Goal: Information Seeking & Learning: Learn about a topic

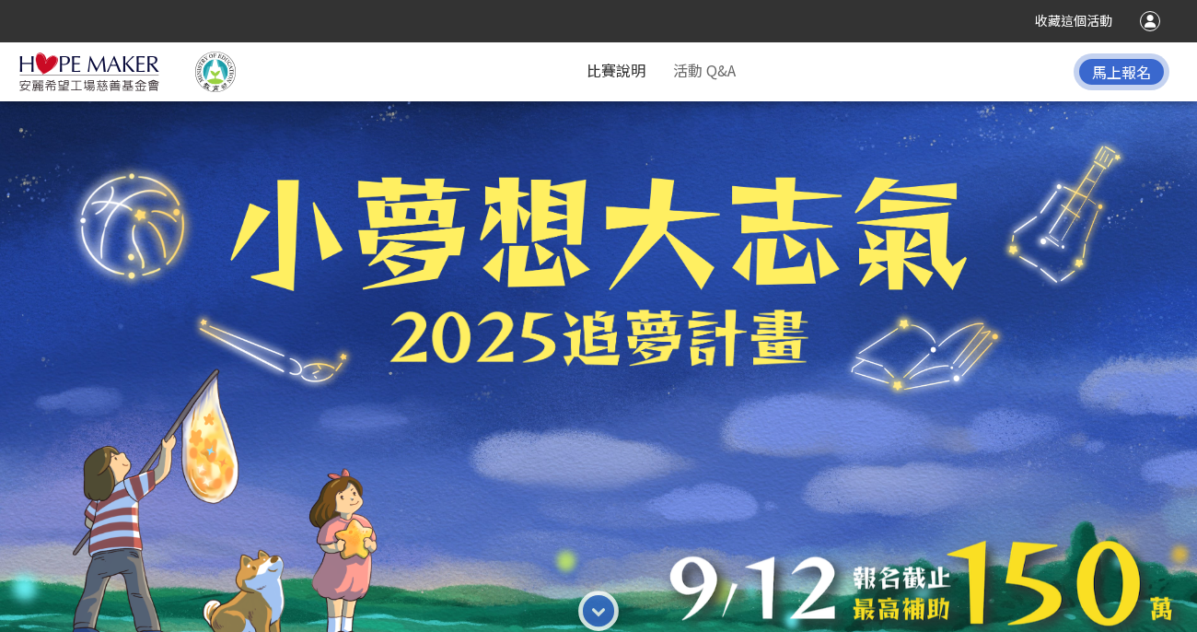
click at [631, 72] on link "比賽說明" at bounding box center [616, 70] width 59 height 22
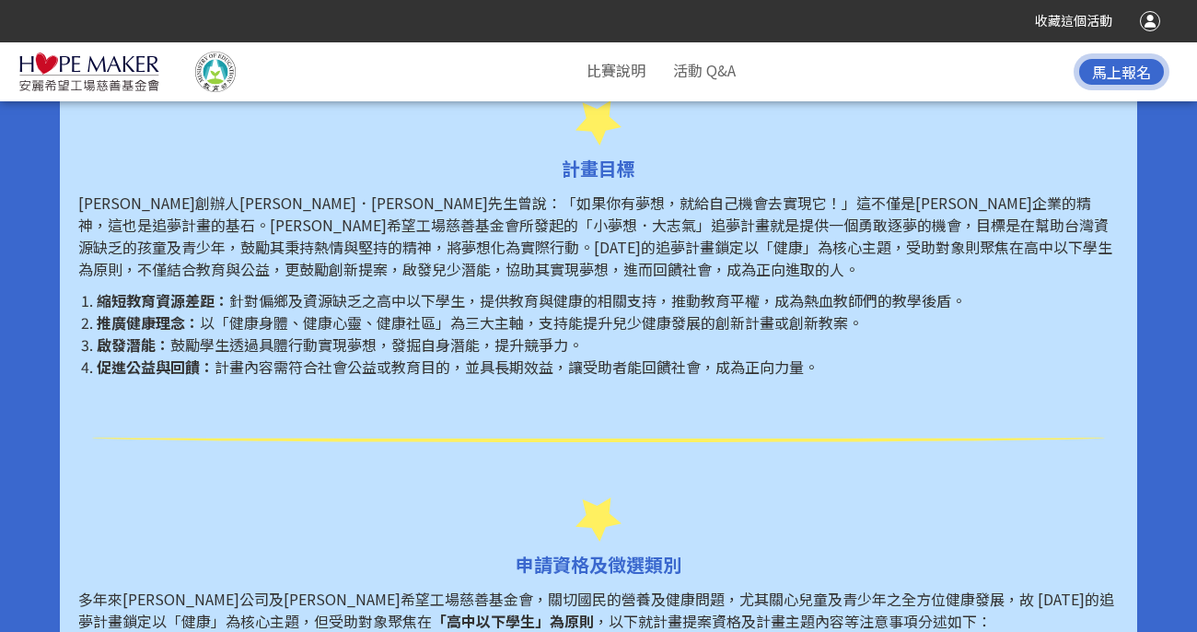
scroll to position [809, 0]
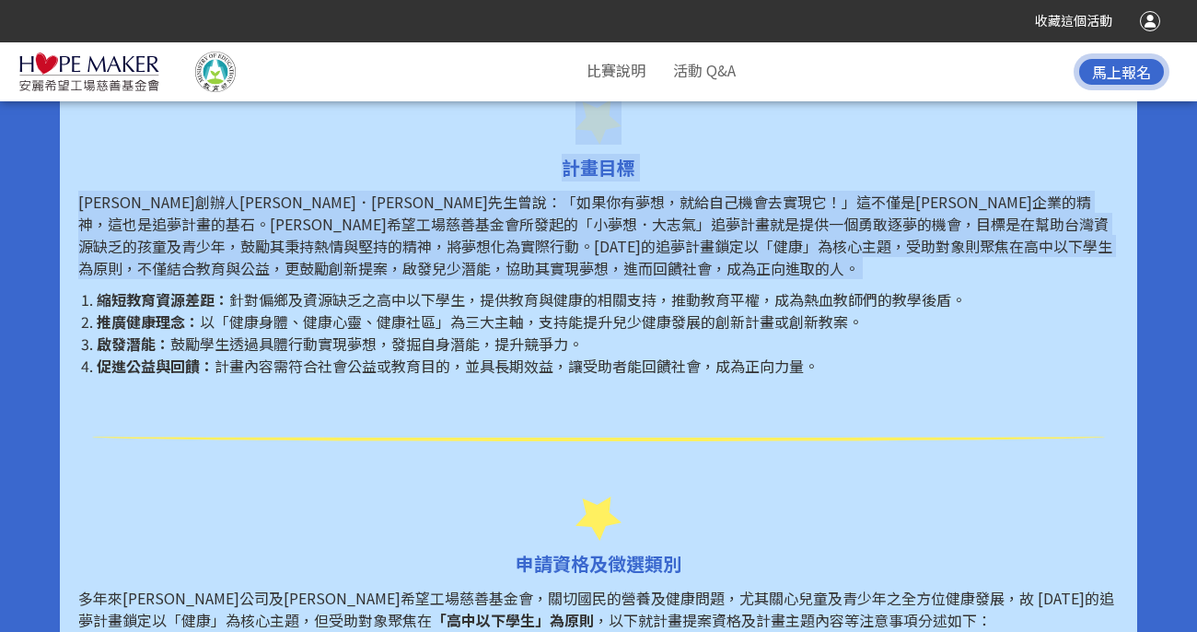
drag, startPoint x: 99, startPoint y: 297, endPoint x: 440, endPoint y: 391, distance: 353.7
click at [396, 351] on span "鼓勵學生透過具體行動實現夢想，發掘自身潛能，提升競爭力。" at bounding box center [376, 343] width 413 height 22
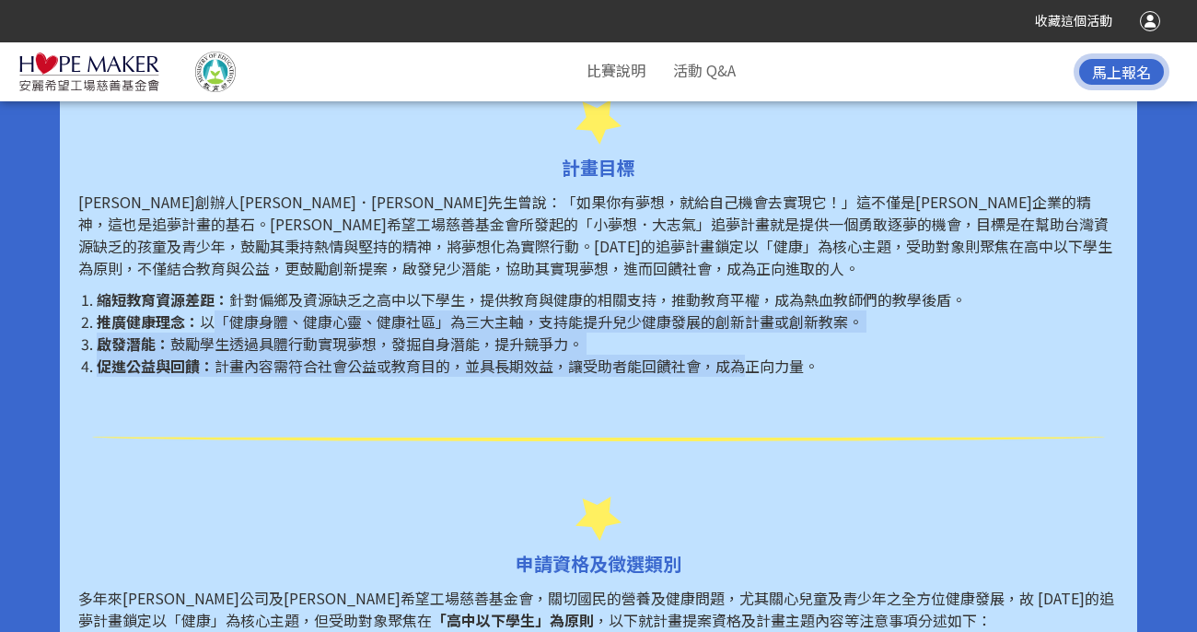
drag, startPoint x: 215, startPoint y: 322, endPoint x: 749, endPoint y: 370, distance: 536.3
click at [749, 370] on ol "縮短教育資源差距： 針對偏鄉及資源缺乏之高中以下學生，提供教育與健康的相關支持，推動教育平權，成為熱血教師們的教學後盾。 推廣健康理念： 以「健康身體、健康心…" at bounding box center [598, 332] width 1041 height 88
click at [715, 368] on span "計畫內容需符合社會公益或教育目的，並具長期效益，讓受助者能回饋社會，成為正向力量。" at bounding box center [517, 366] width 604 height 22
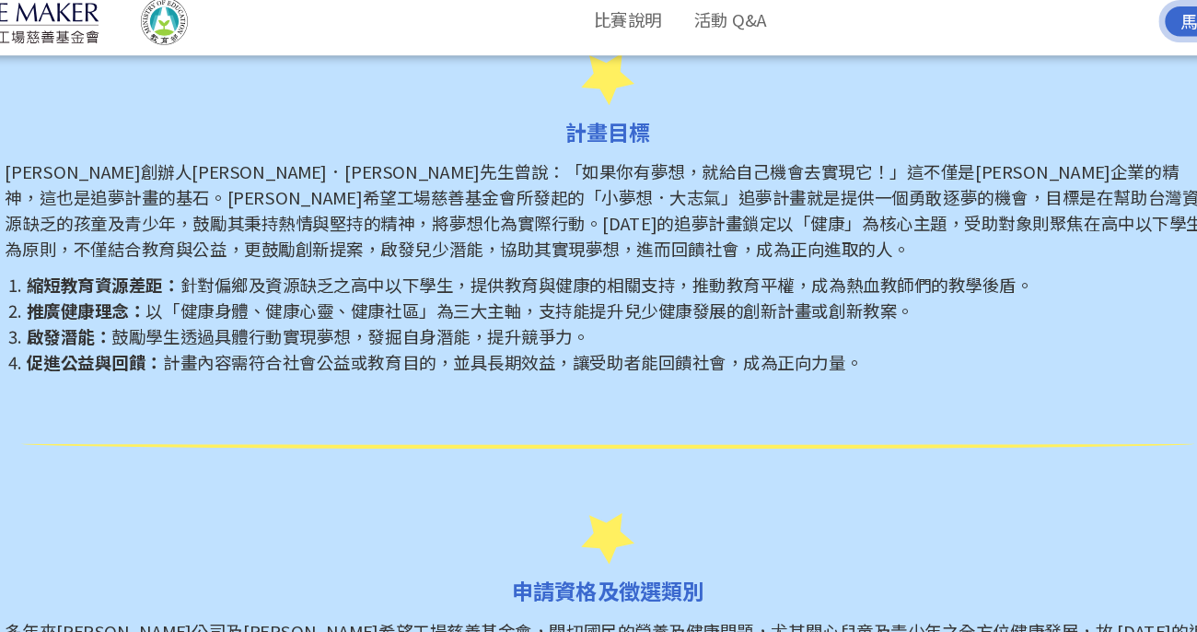
click at [507, 324] on span "以「健康身體、健康心靈、健康社區」為三大主軸，支持能提升兒少健康發展的創新計畫或創新教案。" at bounding box center [531, 321] width 663 height 22
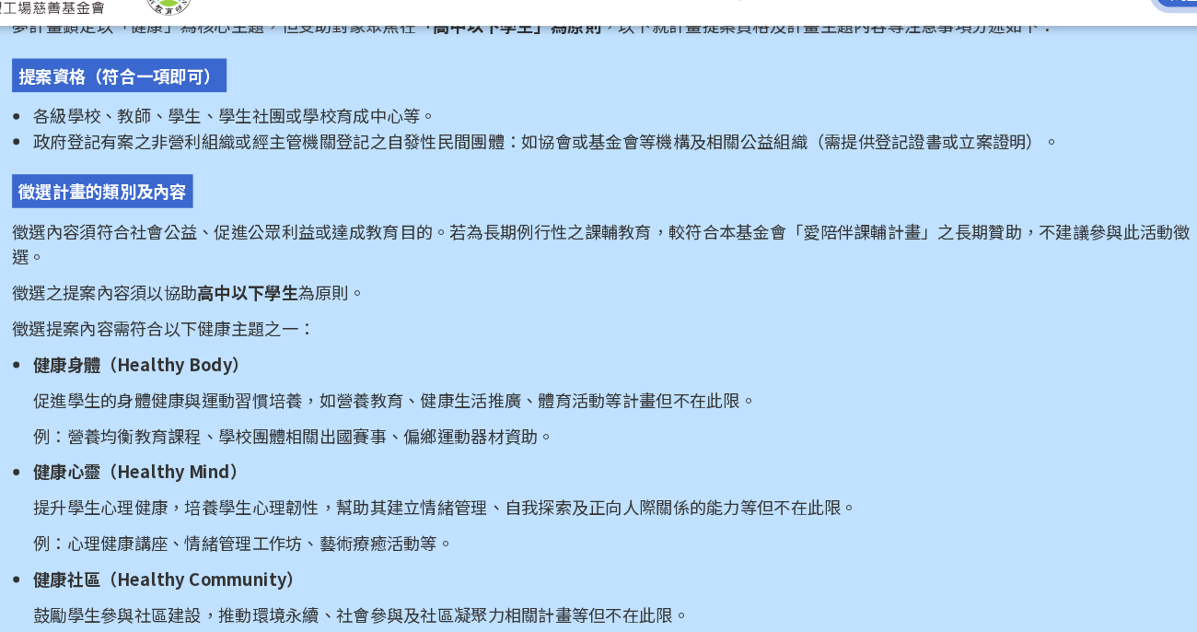
scroll to position [1345, 0]
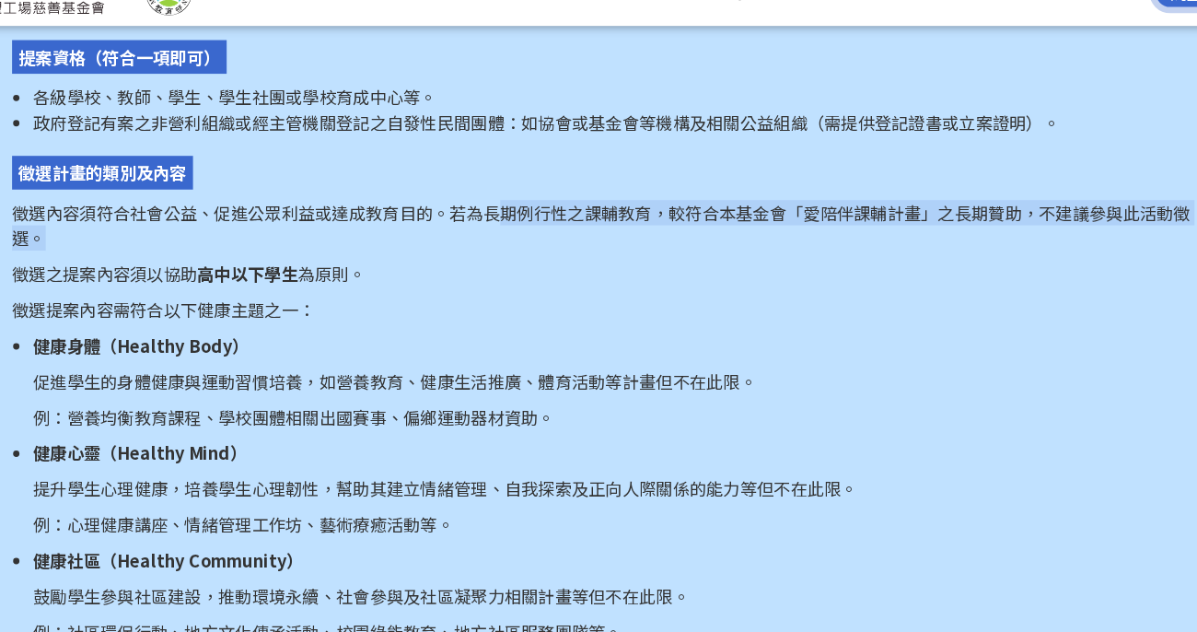
drag, startPoint x: 507, startPoint y: 261, endPoint x: 573, endPoint y: 299, distance: 76.8
click at [574, 301] on div "多年來[PERSON_NAME]公司及[PERSON_NAME]希望工場慈善基金會，關切國民的營養及健康問題，尤其關心兒童及青少年之全方位健康發展，故 [DA…" at bounding box center [598, 384] width 1041 height 667
click at [542, 263] on p "徵選內容須符合社會公益、促進公眾利益或達成教育目的。若為長期例行性之課輔教育，較符合本基金會「愛陪伴課輔計畫」之長期贊助，不建議參與此活動徵選。" at bounding box center [598, 275] width 1041 height 44
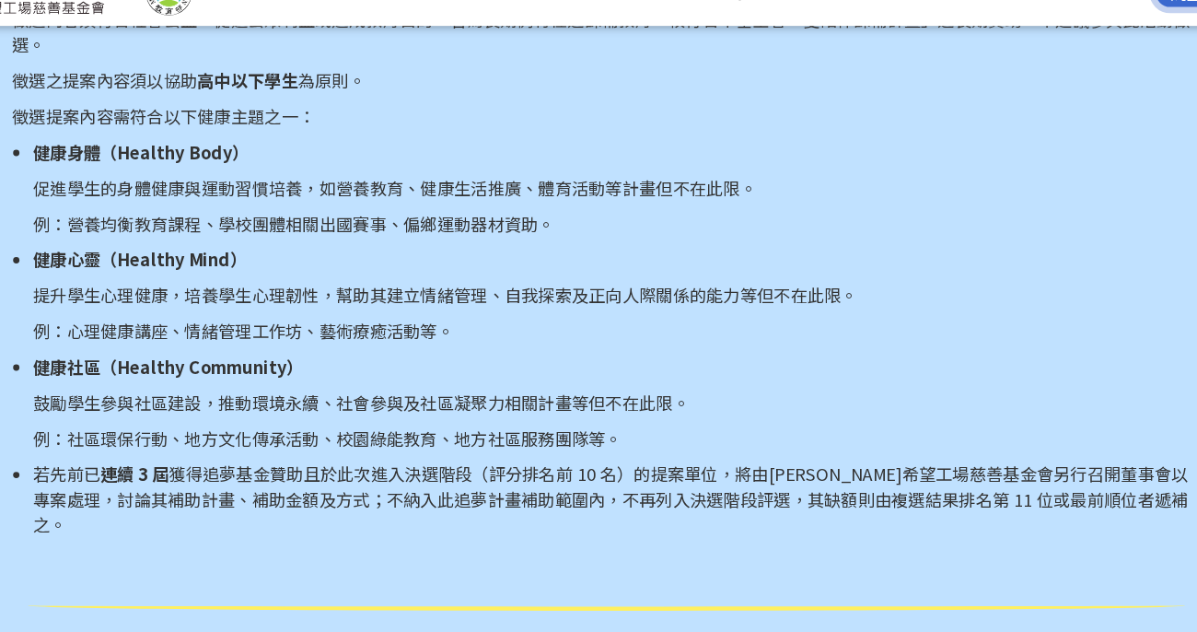
scroll to position [1513, 0]
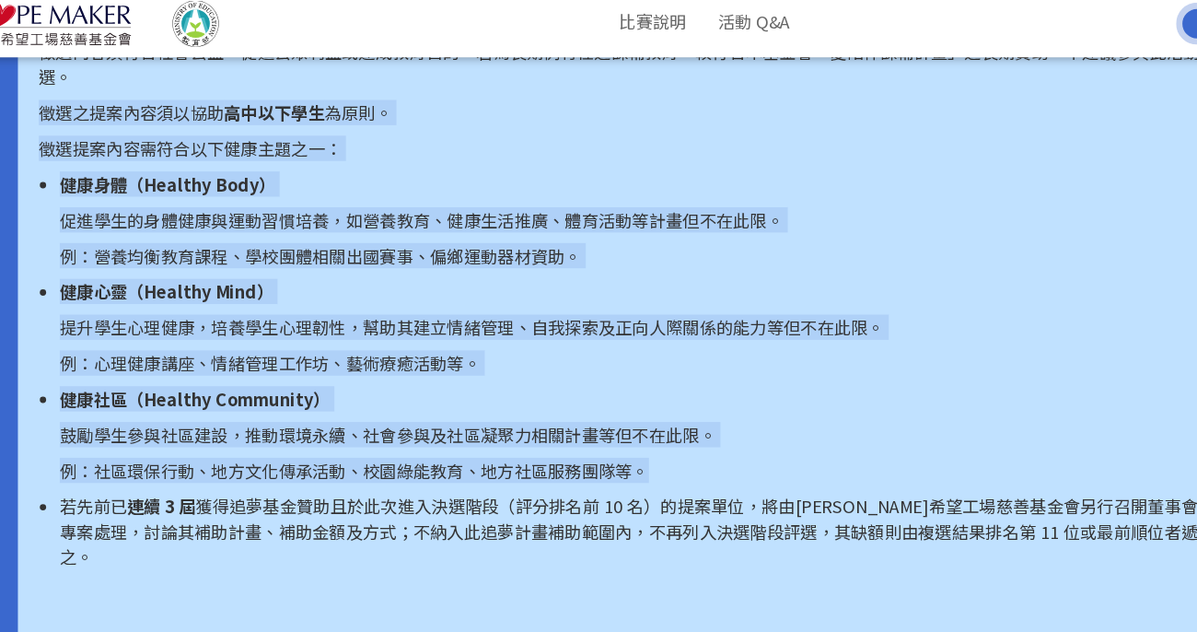
drag, startPoint x: 79, startPoint y: 147, endPoint x: 615, endPoint y: 461, distance: 621.2
click at [615, 461] on div "多年來[PERSON_NAME]公司及[PERSON_NAME]希望工場慈善基金會，關切國民的營養及健康問題，尤其關心兒童及青少年之全方位健康發展，故 [DA…" at bounding box center [598, 215] width 1041 height 667
copy div "徵選之提案內容須以協助 高中以下學生 為原則。 徵選提案內容需符合以下健康主題之一： 健康身體（Healthy Body） 促進學生的身體健康與運動習慣培養，…"
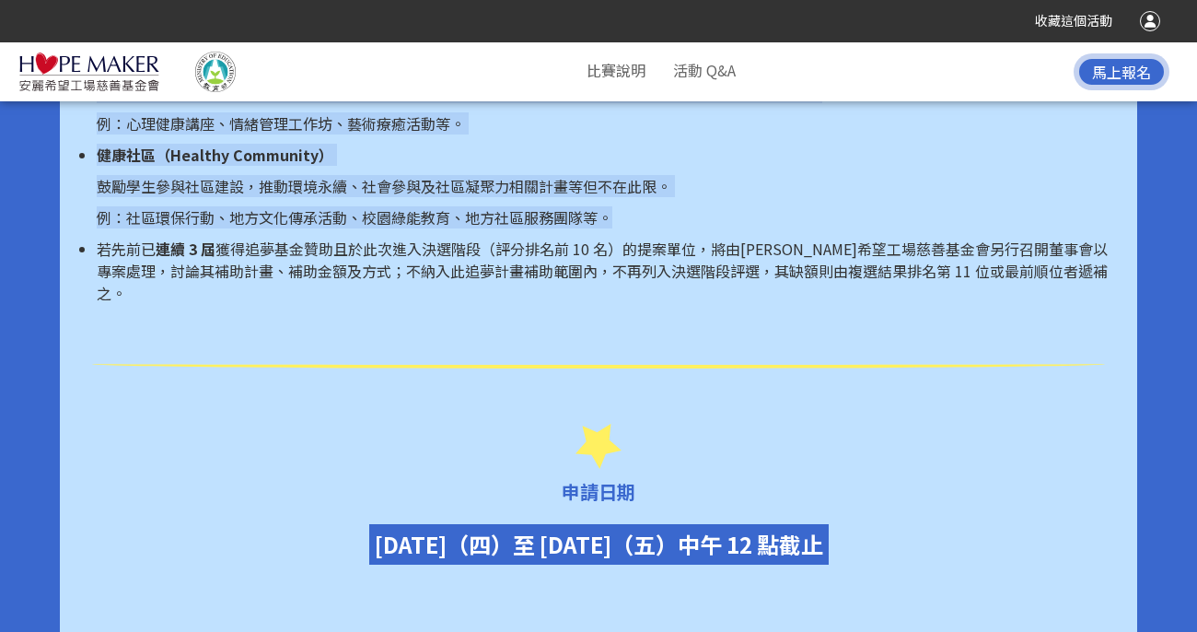
scroll to position [2302, 0]
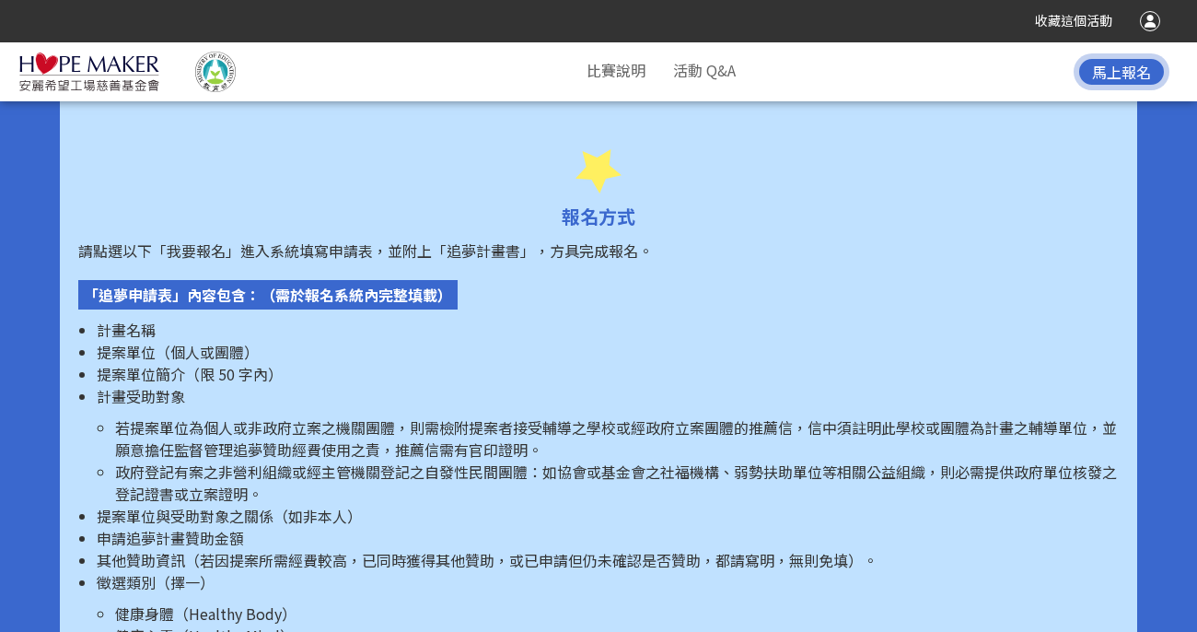
click at [497, 416] on li "若提案單位為個人或非政府立案之機關團體，則需檢附提案者接受輔導之學校或經政府立案團體的推薦信，信中須註明此學校或團體為計畫之輔導單位，並願意擔任監督管理追夢贊…" at bounding box center [617, 438] width 1004 height 44
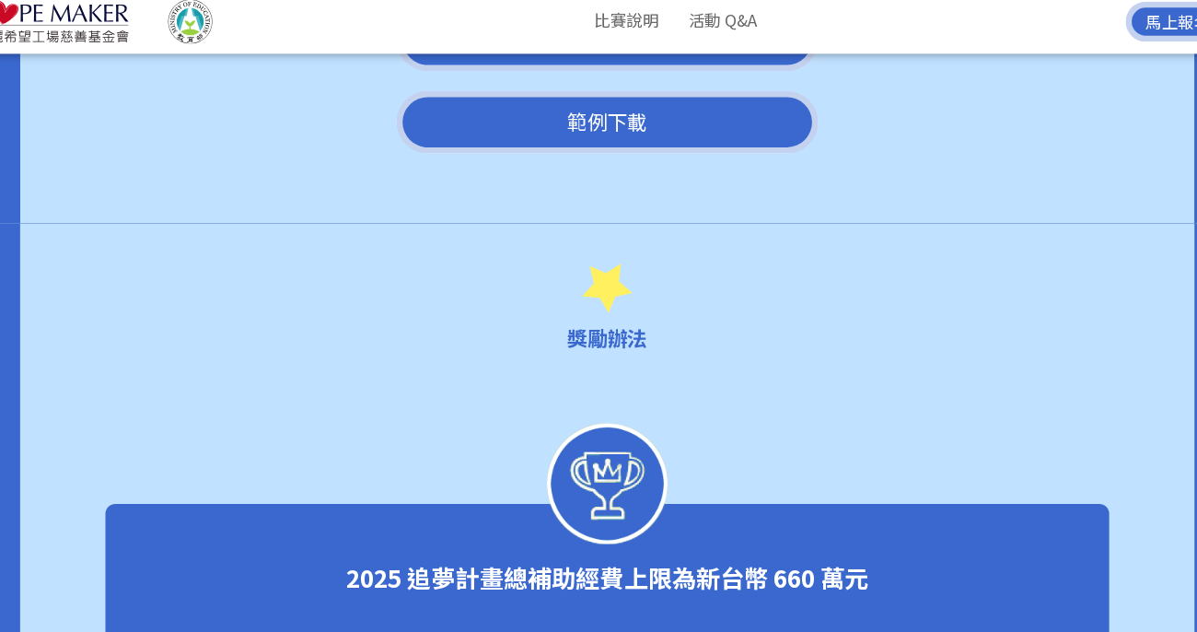
scroll to position [3548, 0]
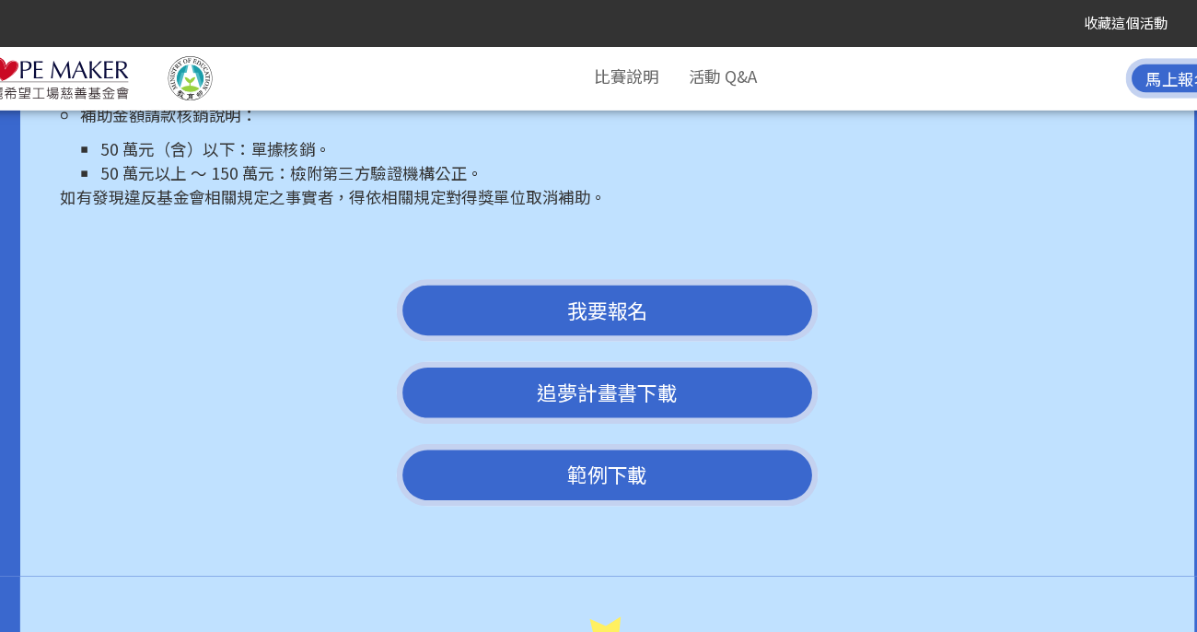
click at [516, 336] on link "追夢計畫書下載" at bounding box center [598, 360] width 387 height 57
click at [290, 293] on div "我要報名 追夢計畫書下載 範例下載" at bounding box center [599, 360] width 1078 height 227
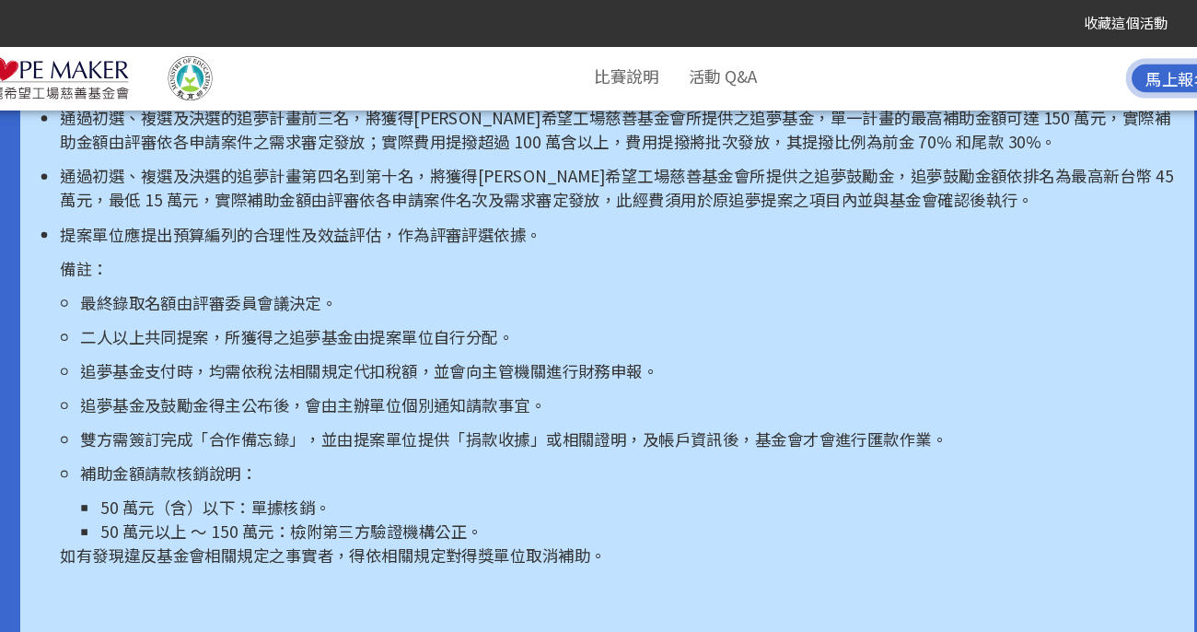
scroll to position [3211, 0]
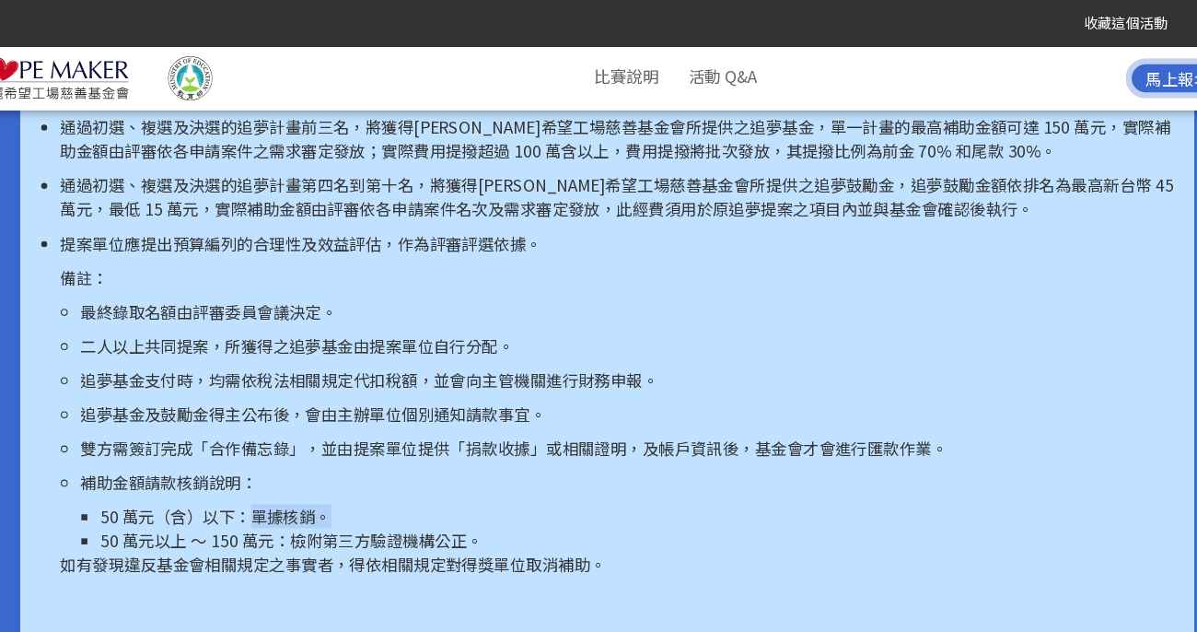
drag, startPoint x: 271, startPoint y: 453, endPoint x: 386, endPoint y: 460, distance: 115.3
click at [386, 462] on li "50 萬元（含）以下：單據核銷。" at bounding box center [626, 473] width 985 height 22
click at [352, 431] on p "補助金額請款核銷說明：" at bounding box center [617, 442] width 1004 height 22
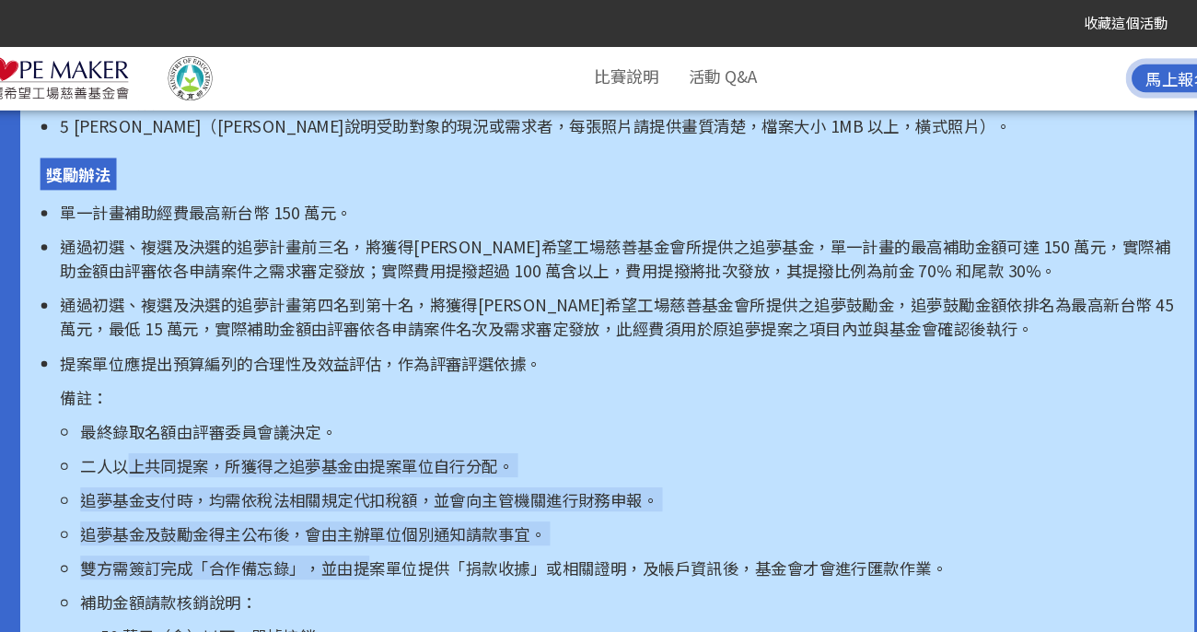
drag, startPoint x: 154, startPoint y: 403, endPoint x: 377, endPoint y: 502, distance: 243.7
click at [377, 502] on ul "最終錄取名額由評審委員會議決定。 二人以上共同提案，所獲得之追夢基金由提案單位自行分配。 追夢基金支付時，均需依稅法相關規定代扣稅額，並會向主管機關進行財務申…" at bounding box center [608, 500] width 1022 height 232
click at [353, 478] on p "追夢基金及鼓勵金得主公布後，會由主辦單位個別通知請款事宜。" at bounding box center [617, 489] width 1004 height 22
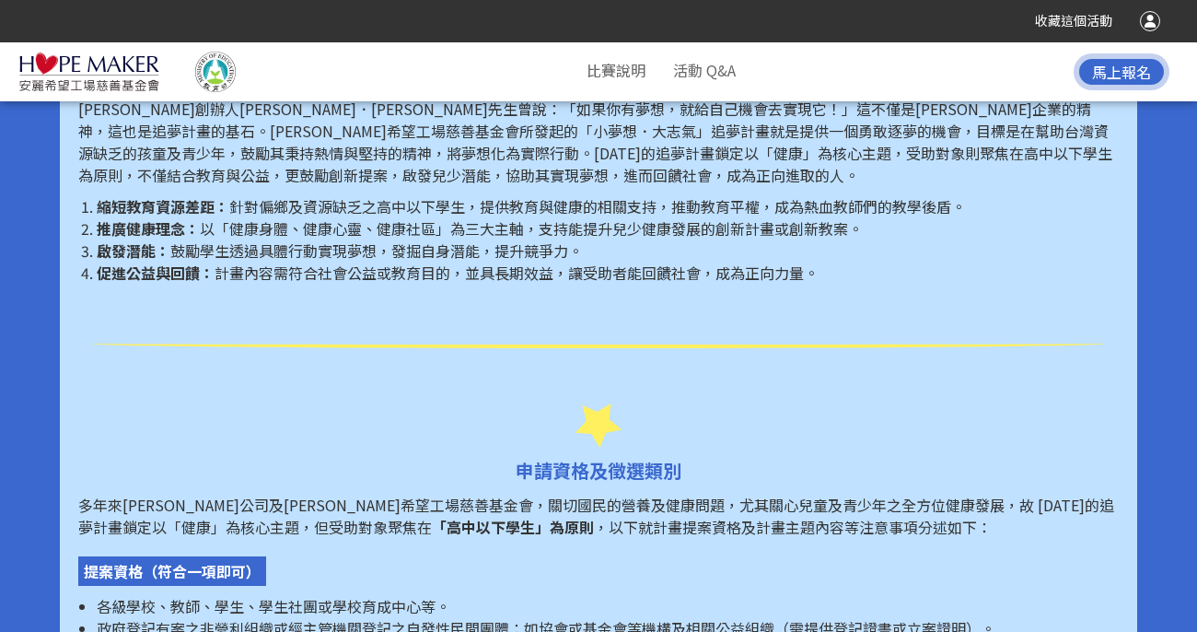
scroll to position [907, 0]
